Goal: Check status: Check status

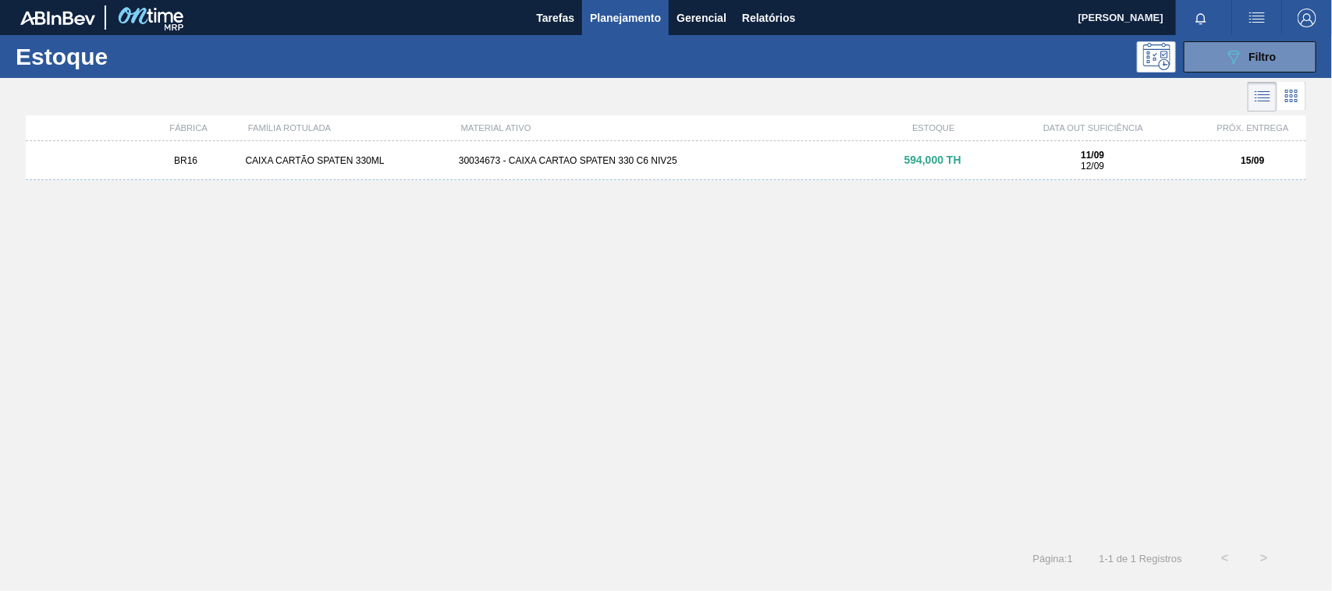
click at [595, 168] on div "BR16 CAIXA CARTÃO SPATEN 330ML 30034673 - CAIXA CARTAO SPATEN 330 C6 NIV25 594,…" at bounding box center [666, 160] width 1280 height 39
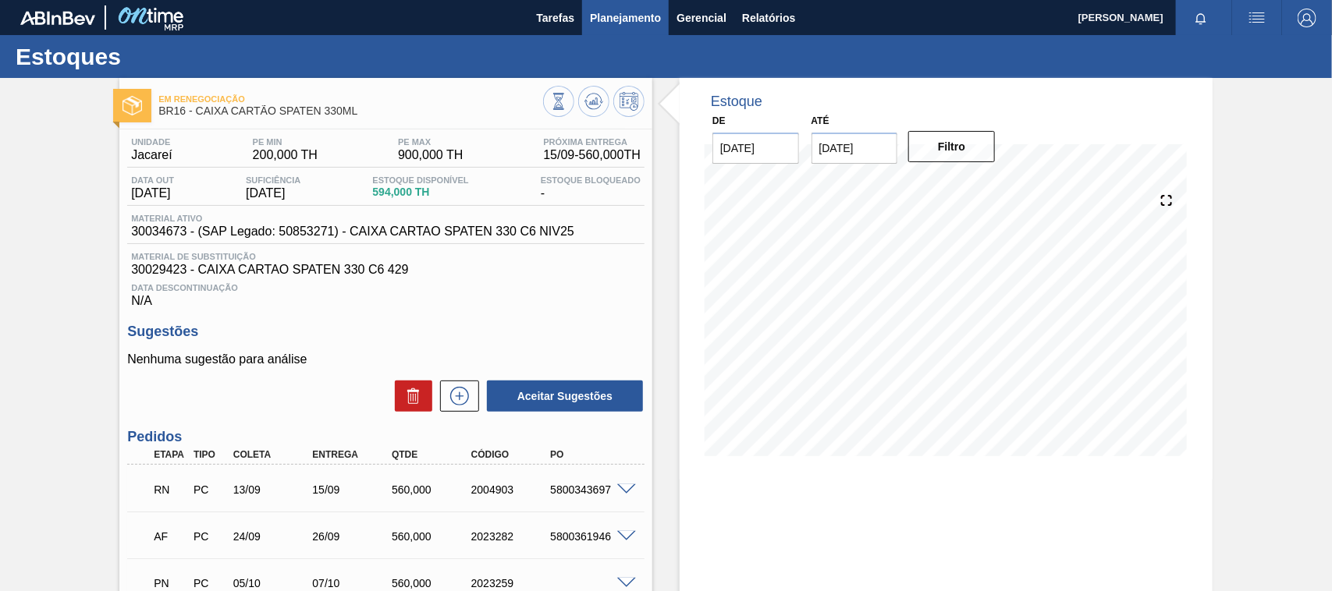
click at [630, 18] on span "Planejamento" at bounding box center [625, 18] width 71 height 19
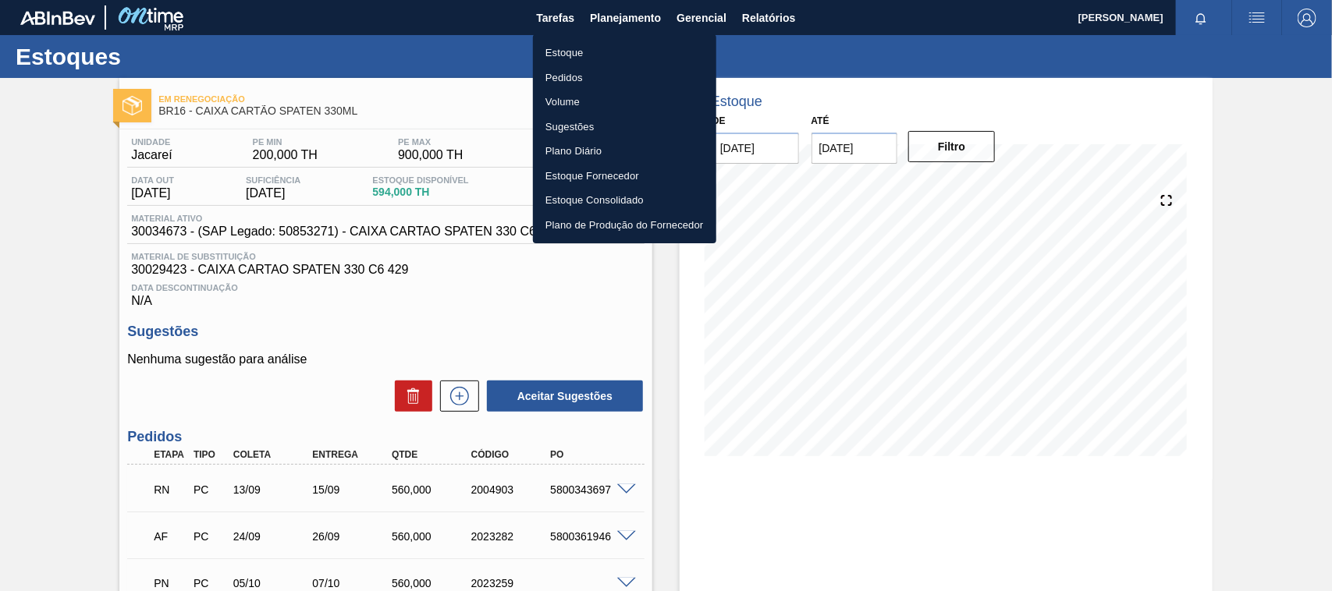
click at [597, 53] on li "Estoque" at bounding box center [624, 53] width 183 height 25
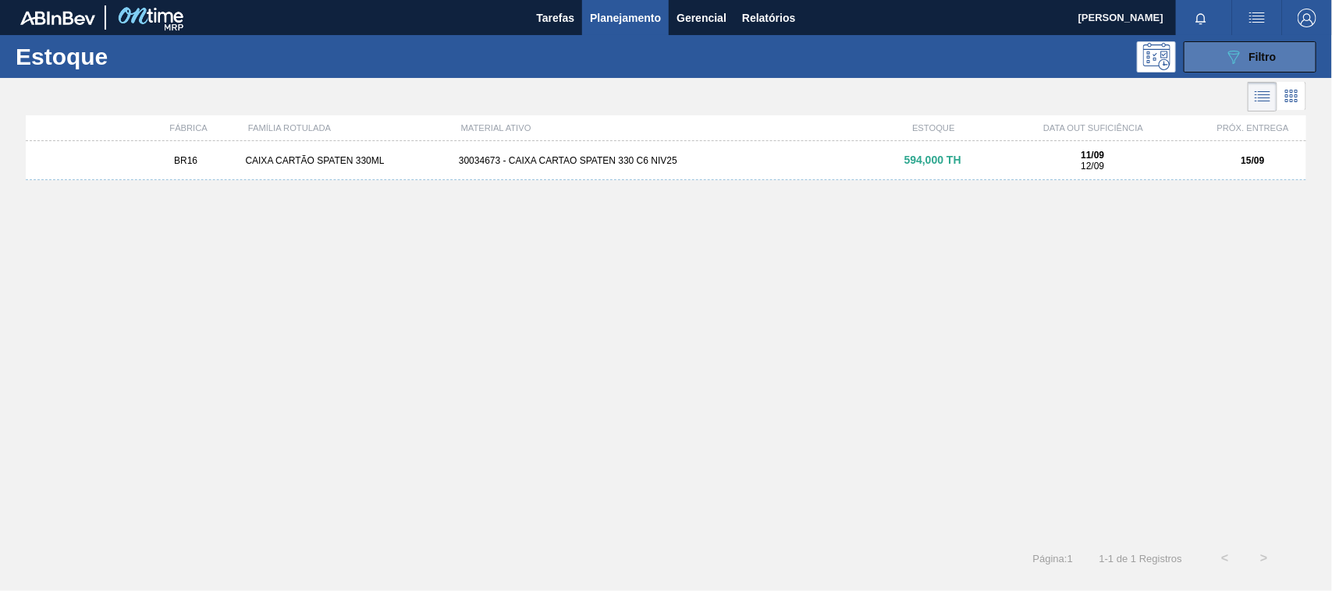
click at [1256, 51] on span "Filtro" at bounding box center [1262, 57] width 27 height 12
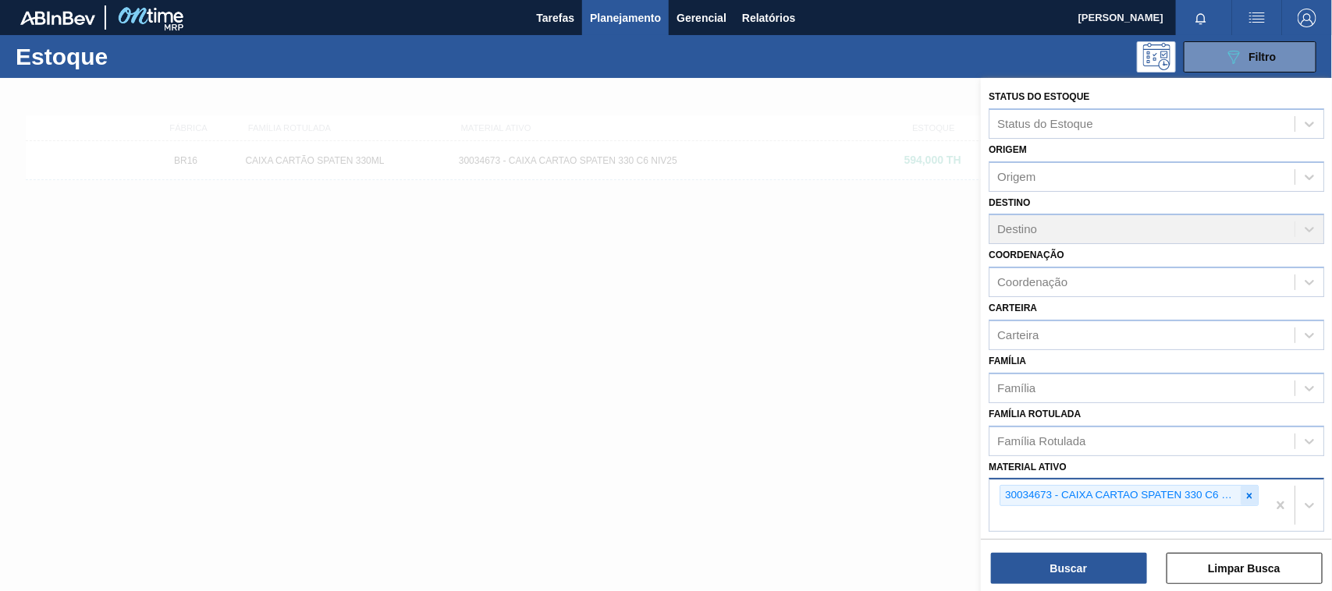
click at [1245, 492] on icon at bounding box center [1249, 496] width 11 height 11
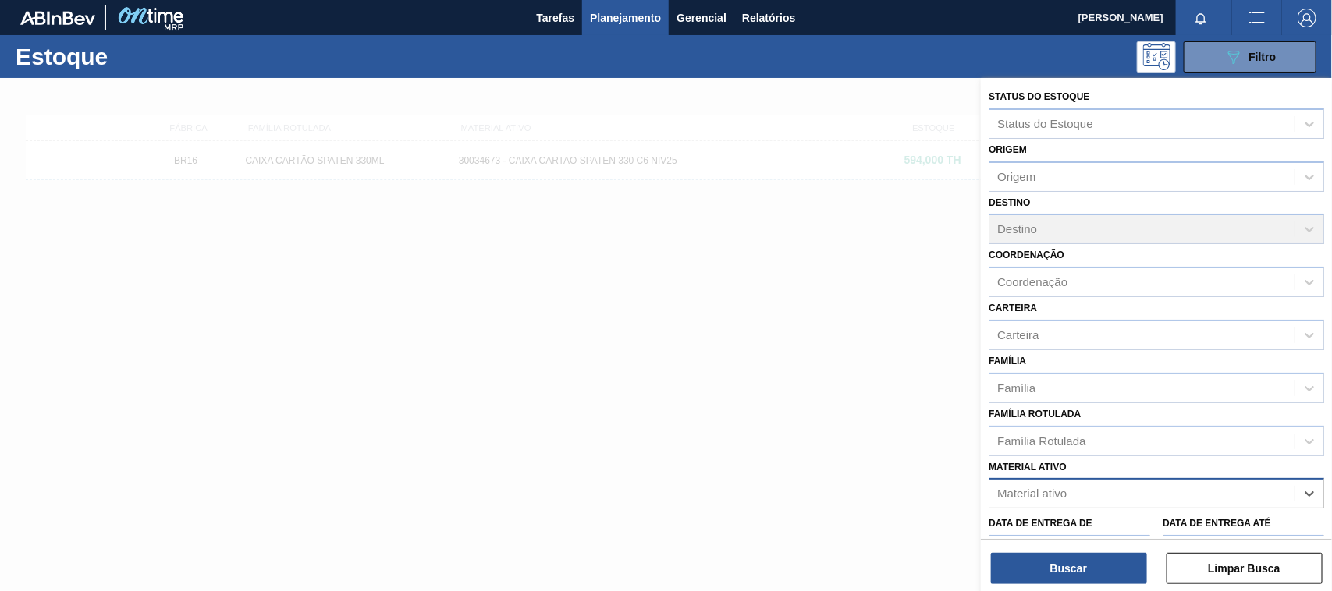
paste ativo "30012598"
type ativo "30012598"
click at [1094, 525] on div "30012598 - FILME C. 800X65 SK 269ML C15 429" at bounding box center [1157, 532] width 336 height 29
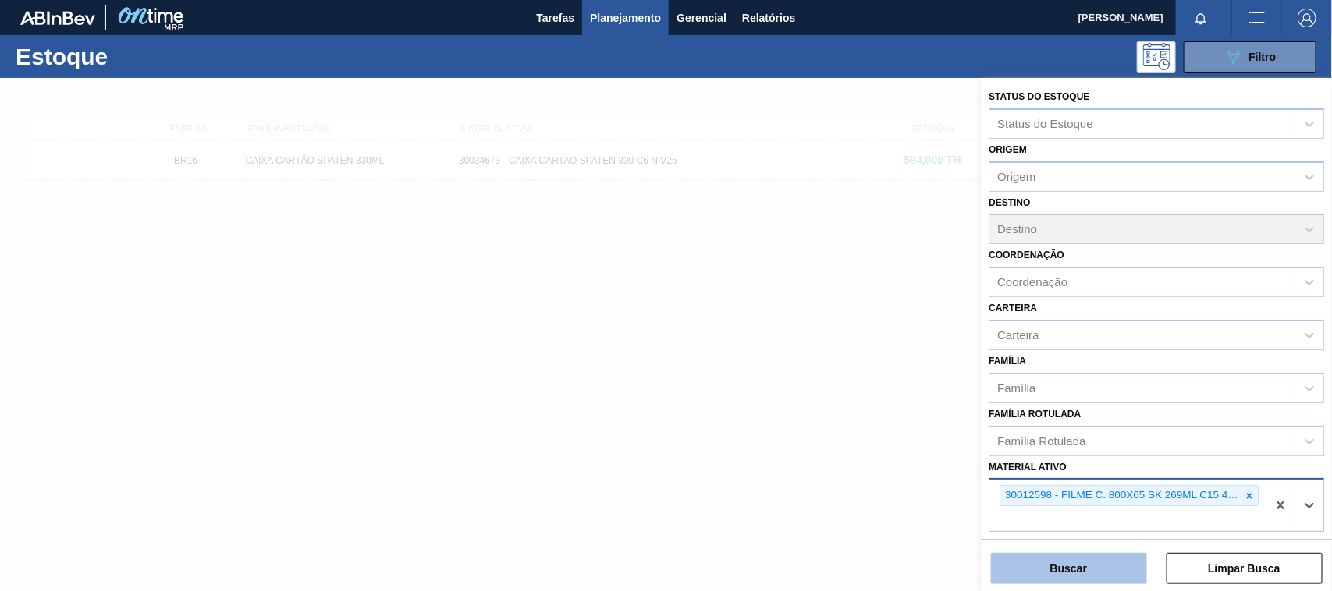
click at [1085, 566] on button "Buscar" at bounding box center [1069, 568] width 156 height 31
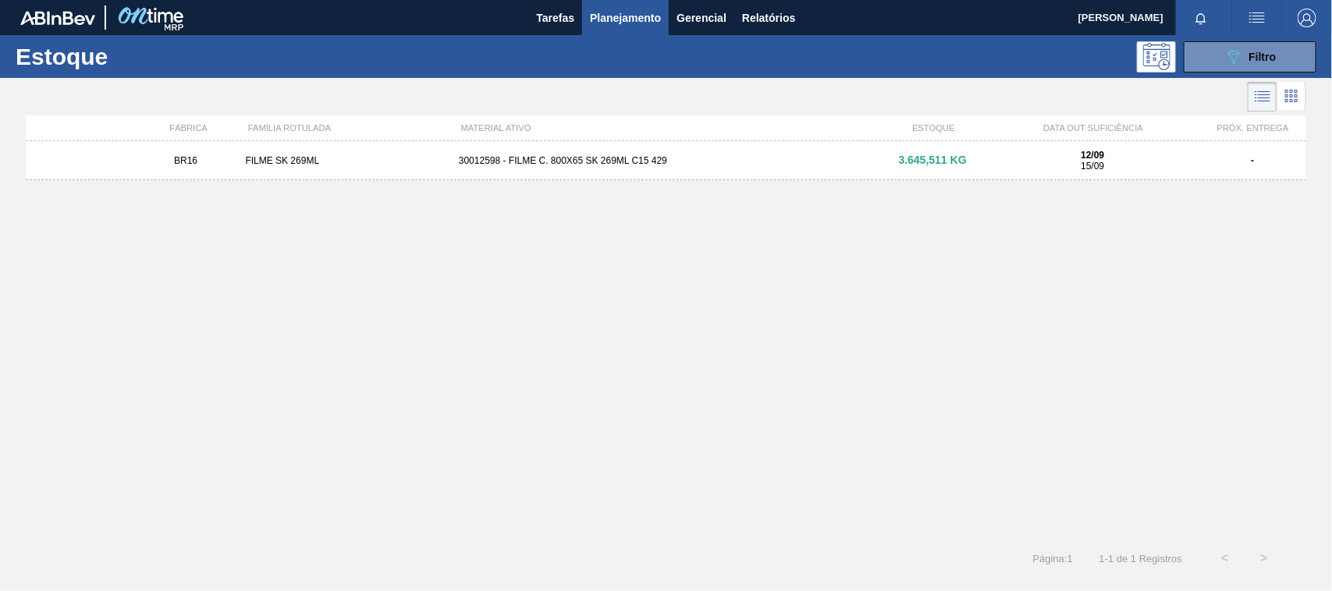
click at [602, 164] on div "30012598 - FILME C. 800X65 SK 269ML C15 429" at bounding box center [666, 160] width 427 height 11
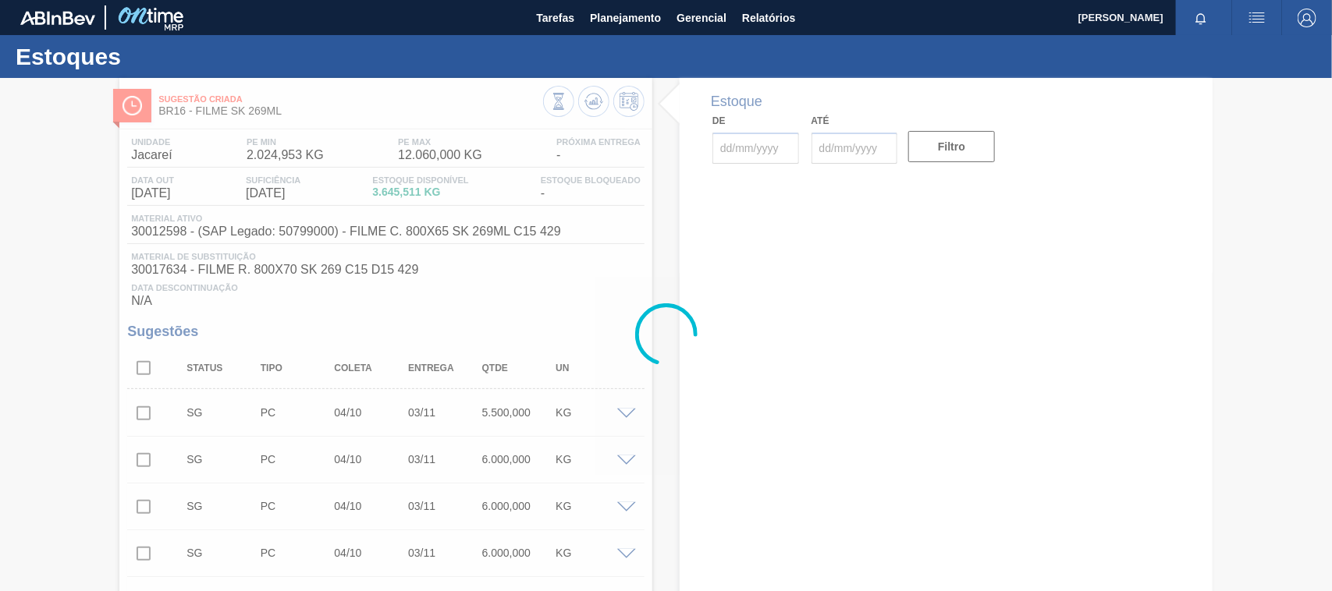
type input "[DATE]"
